Goal: Find specific page/section: Find specific page/section

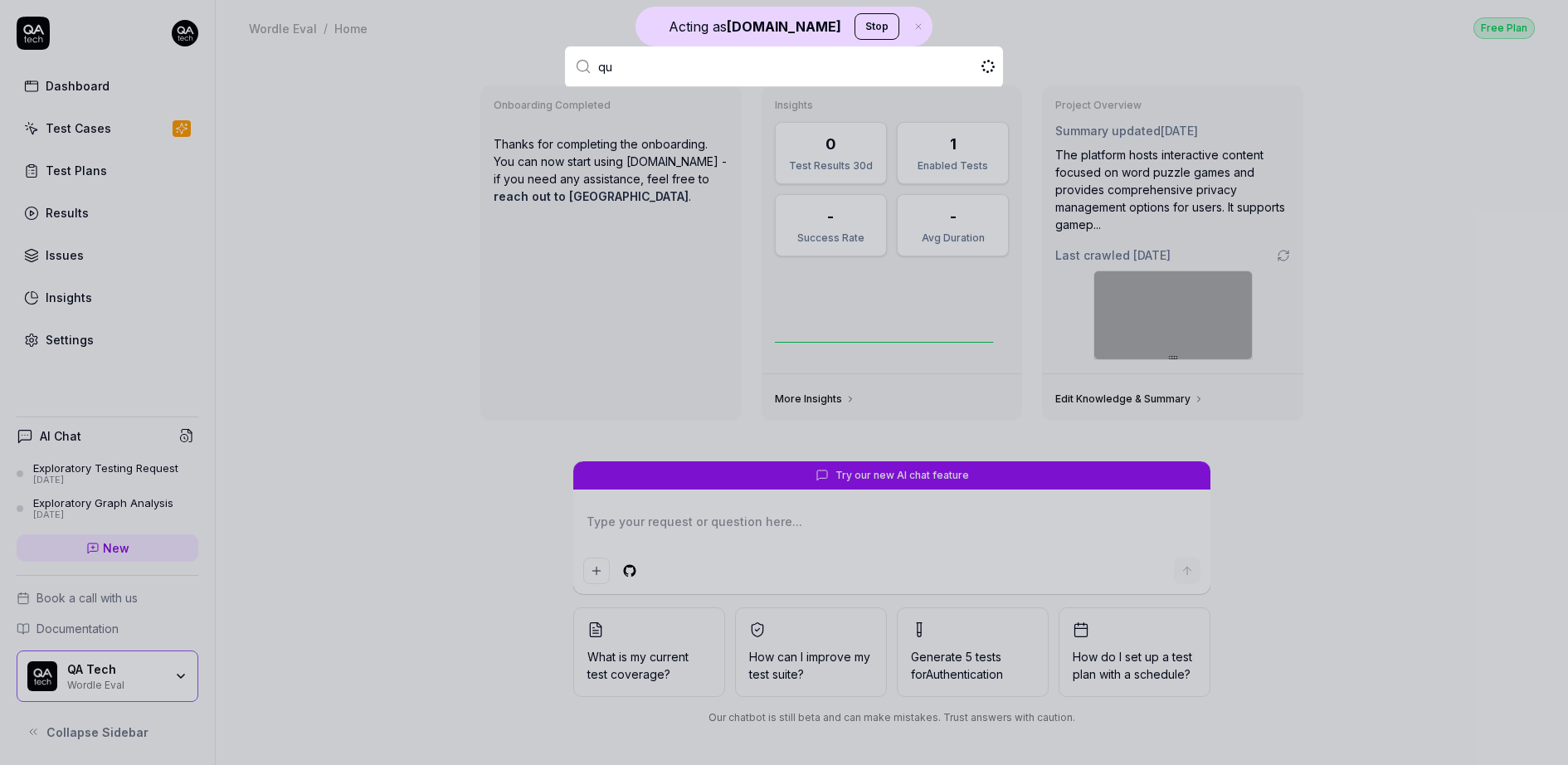
type input "qui"
type textarea "*"
type input "quiet"
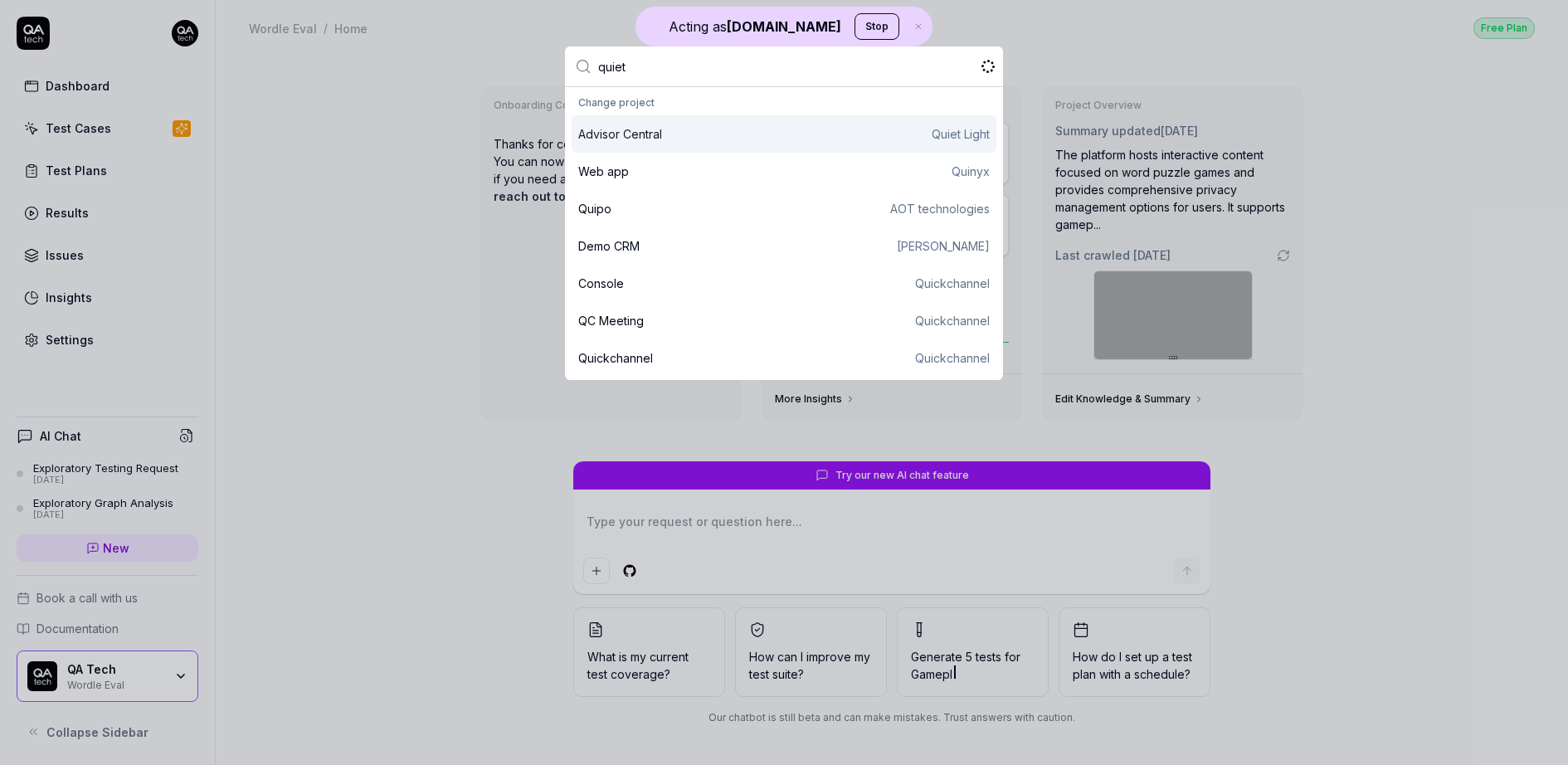
type textarea "*"
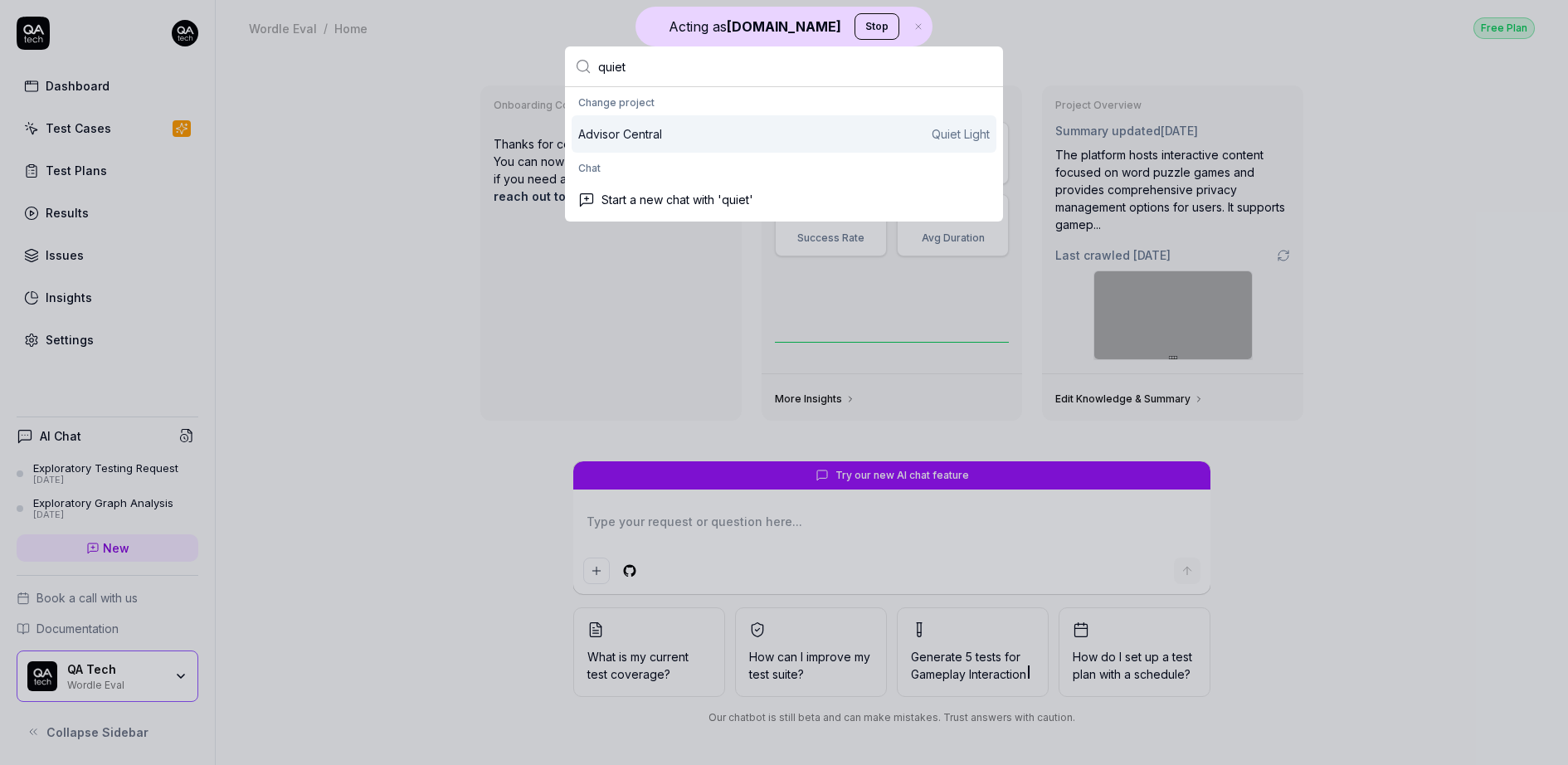
type input "quiet"
click at [744, 130] on div "Advisor Central Quiet Light" at bounding box center [783, 134] width 411 height 18
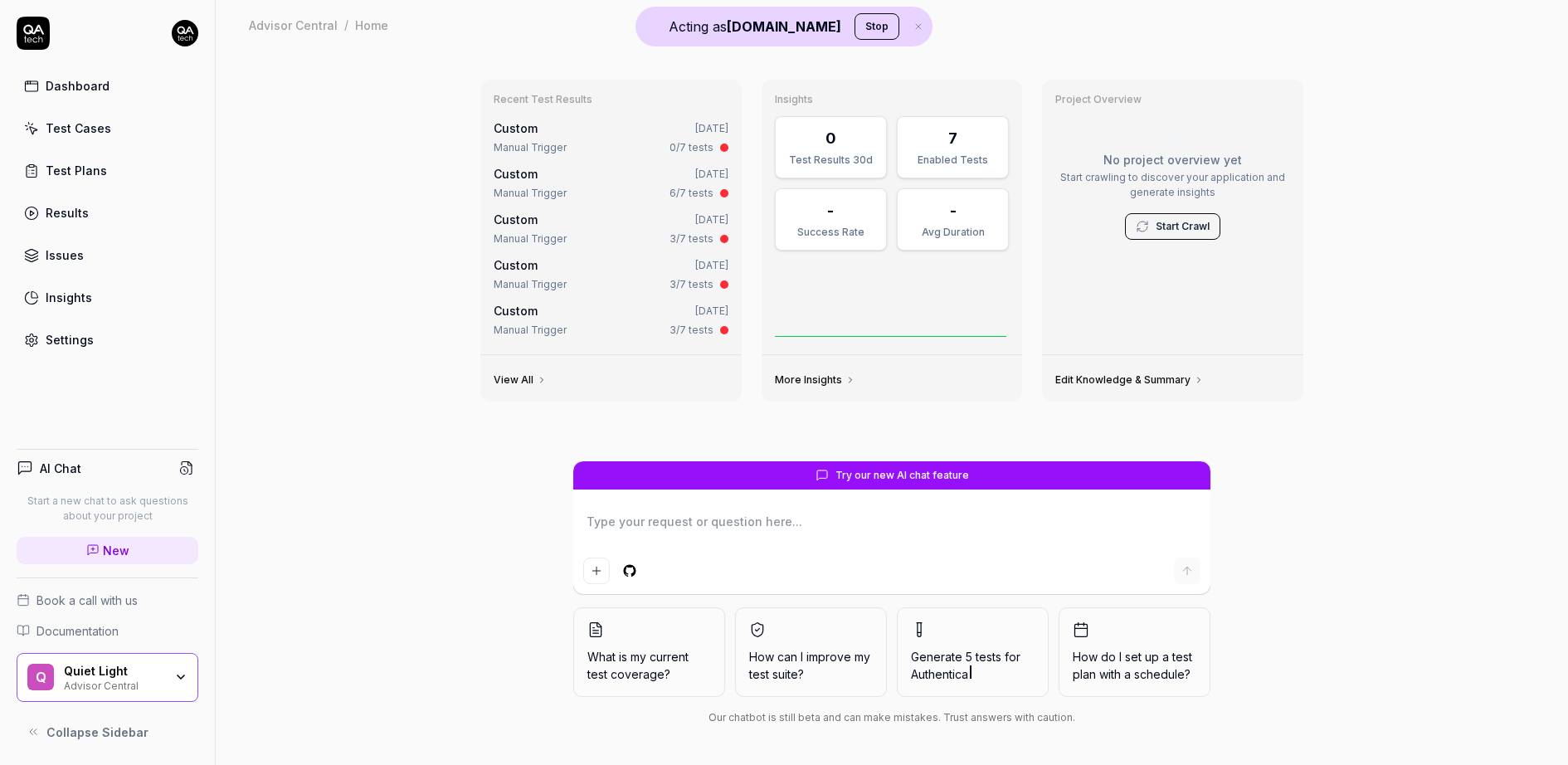
type textarea "*"
click at [109, 146] on div "Dashboard Test Cases Test Plans Results Issues Insights Settings" at bounding box center [108, 213] width 182 height 286
click at [109, 130] on link "Test Cases" at bounding box center [108, 128] width 182 height 32
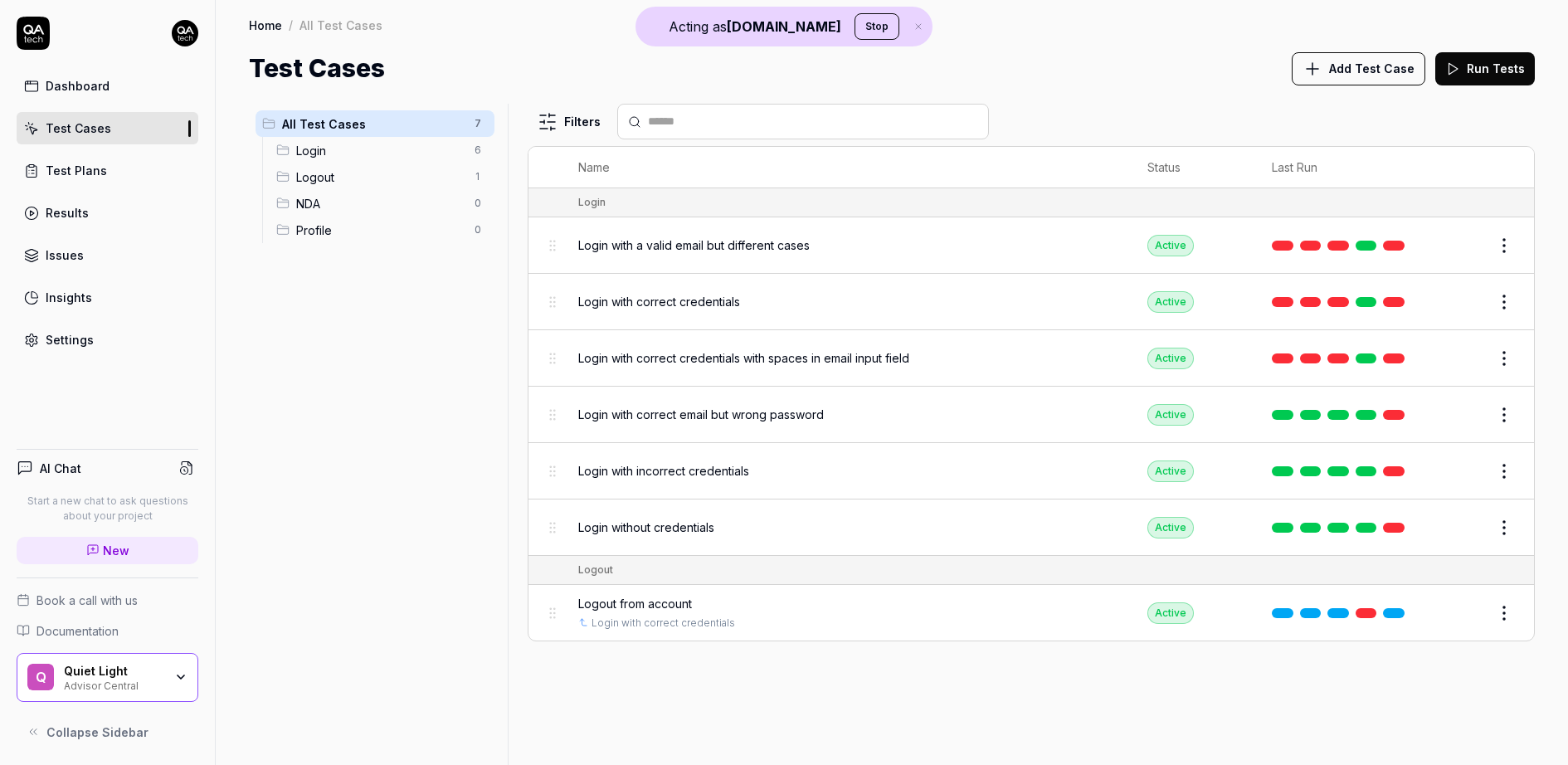
click at [92, 170] on div "Test Plans" at bounding box center [76, 170] width 61 height 18
